Goal: Entertainment & Leisure: Consume media (video, audio)

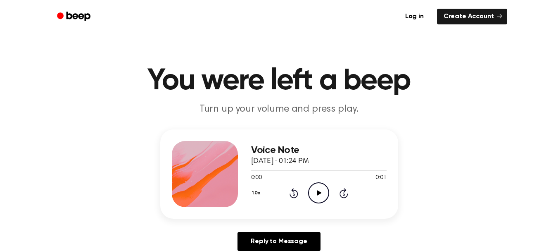
click at [312, 192] on icon "Play Audio" at bounding box center [318, 192] width 21 height 21
click at [397, 223] on div "Voice Note September 11, 2025 · 01:24 PM 0:01 0:01 Your browser does not suppor…" at bounding box center [279, 193] width 538 height 128
click at [302, 192] on div "1.0x Rewind 5 seconds Play Audio Skip 5 seconds" at bounding box center [318, 192] width 135 height 21
click at [319, 194] on icon at bounding box center [319, 192] width 5 height 5
click at [380, 192] on div "1.0x Rewind 5 seconds Play Audio Skip 5 seconds" at bounding box center [318, 192] width 135 height 21
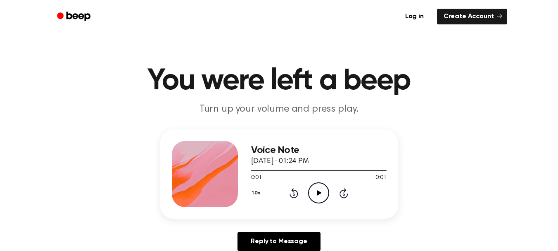
click at [309, 192] on icon "Play Audio" at bounding box center [318, 192] width 21 height 21
click at [414, 192] on div "Voice Note September 11, 2025 · 01:24 PM 0:01 0:01 Your browser does not suppor…" at bounding box center [279, 193] width 538 height 128
click at [318, 193] on icon at bounding box center [319, 192] width 5 height 5
click at [318, 193] on icon at bounding box center [319, 192] width 4 height 5
click at [467, 184] on div "Voice Note September 11, 2025 · 01:24 PM 0:01 0:01 Your browser does not suppor…" at bounding box center [279, 193] width 538 height 128
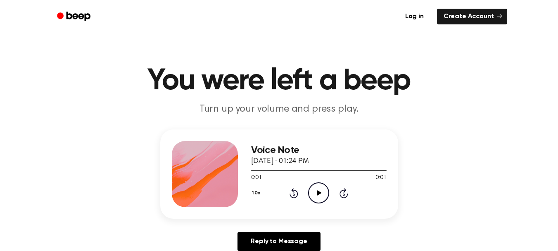
drag, startPoint x: 314, startPoint y: 195, endPoint x: 309, endPoint y: 198, distance: 5.4
click at [309, 198] on icon "Play Audio" at bounding box center [318, 192] width 21 height 21
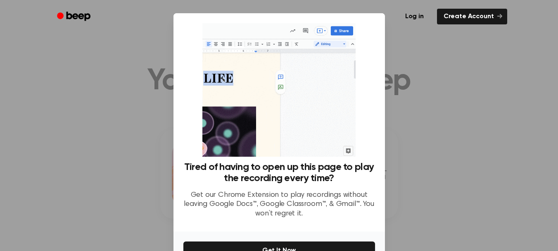
click at [423, 155] on div at bounding box center [279, 125] width 558 height 251
click at [416, 17] on link "Log in" at bounding box center [414, 16] width 35 height 19
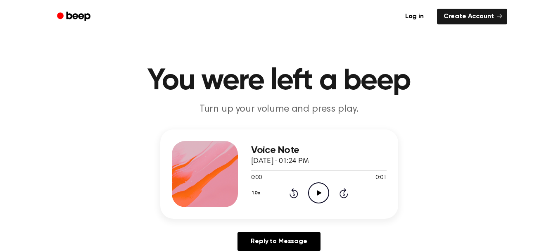
click at [317, 195] on icon "Play Audio" at bounding box center [318, 192] width 21 height 21
click at [325, 196] on icon "Play Audio" at bounding box center [318, 192] width 21 height 21
click at [324, 192] on icon "Play Audio" at bounding box center [318, 192] width 21 height 21
click at [316, 188] on icon "Play Audio" at bounding box center [318, 192] width 21 height 21
click at [316, 193] on icon "Play Audio" at bounding box center [318, 192] width 21 height 21
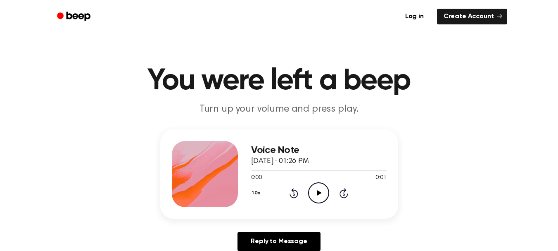
click at [315, 200] on icon "Play Audio" at bounding box center [318, 192] width 21 height 21
